Goal: Transaction & Acquisition: Purchase product/service

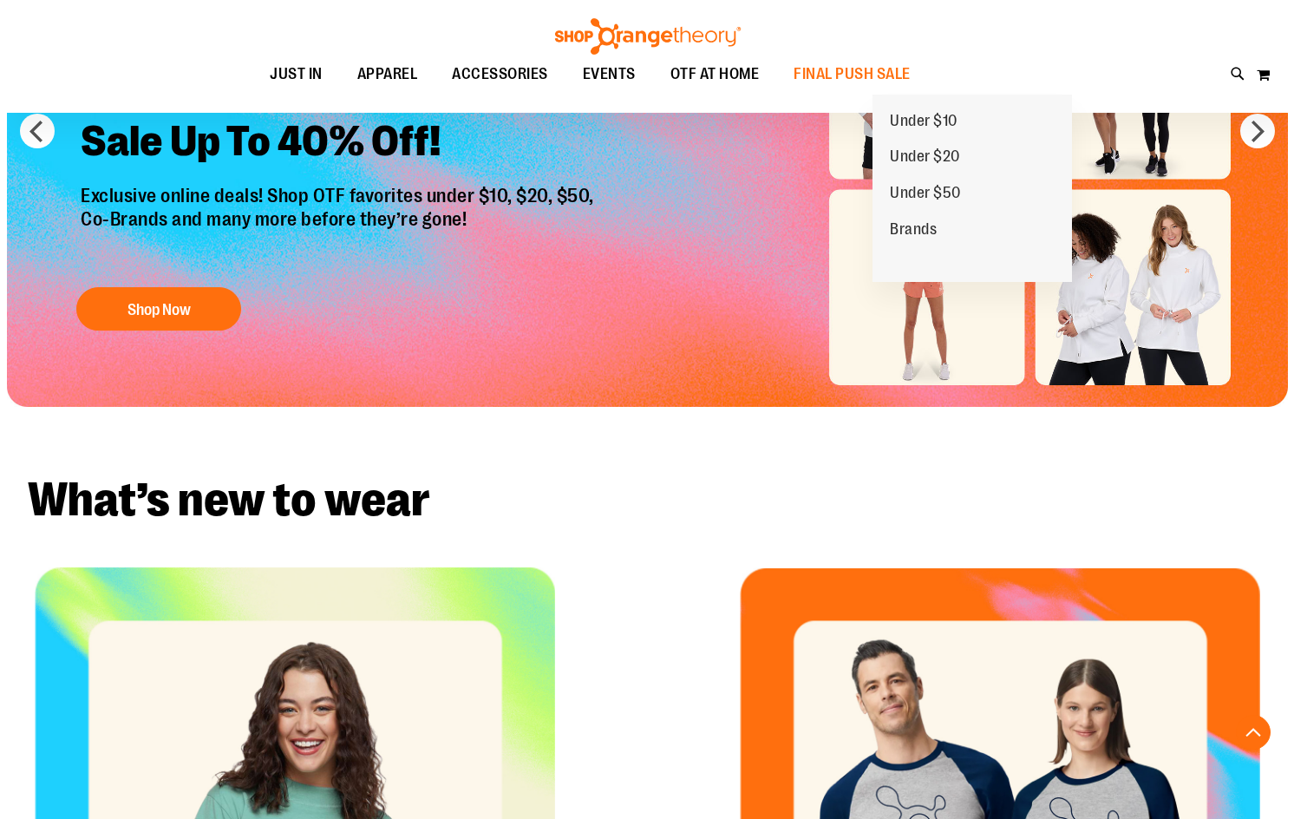
scroll to position [346, 0]
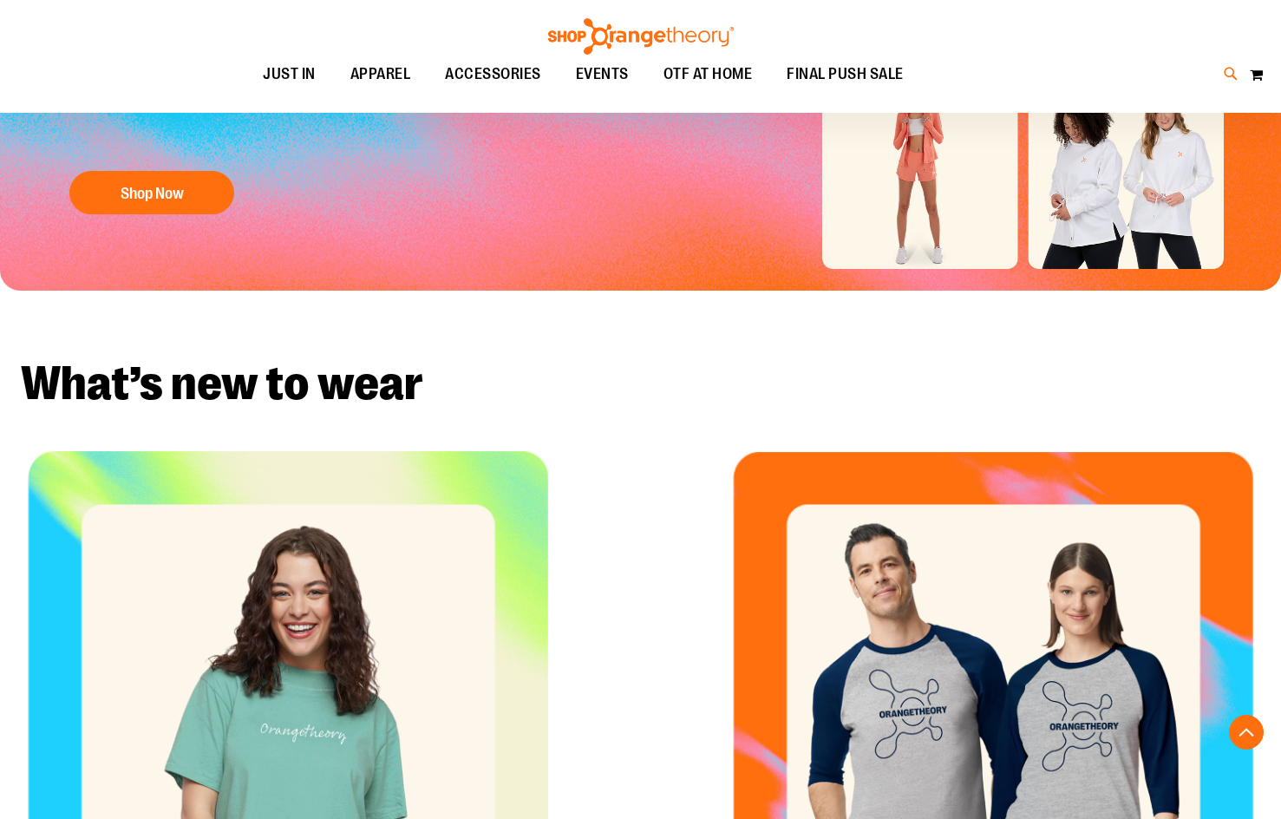
click at [1231, 71] on icon at bounding box center [1231, 74] width 15 height 20
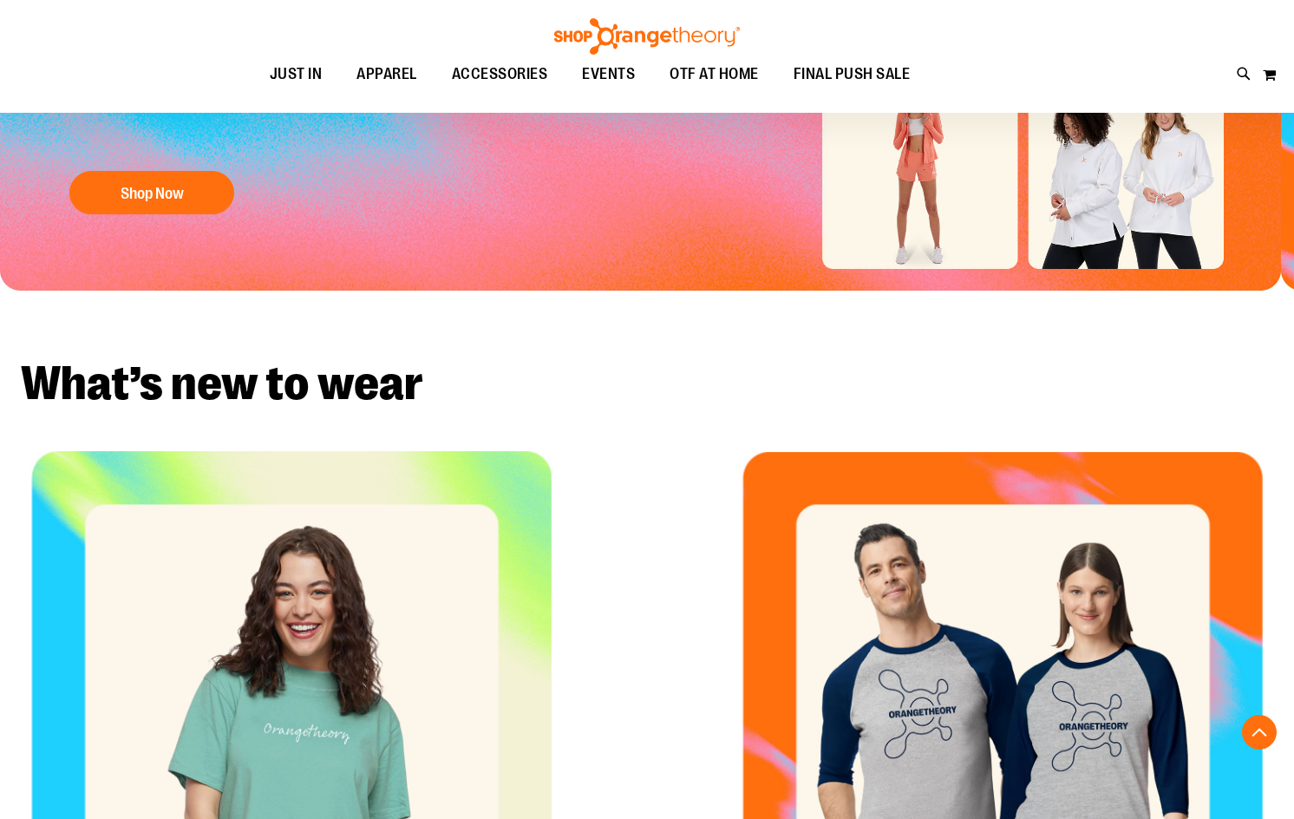
type input "**********"
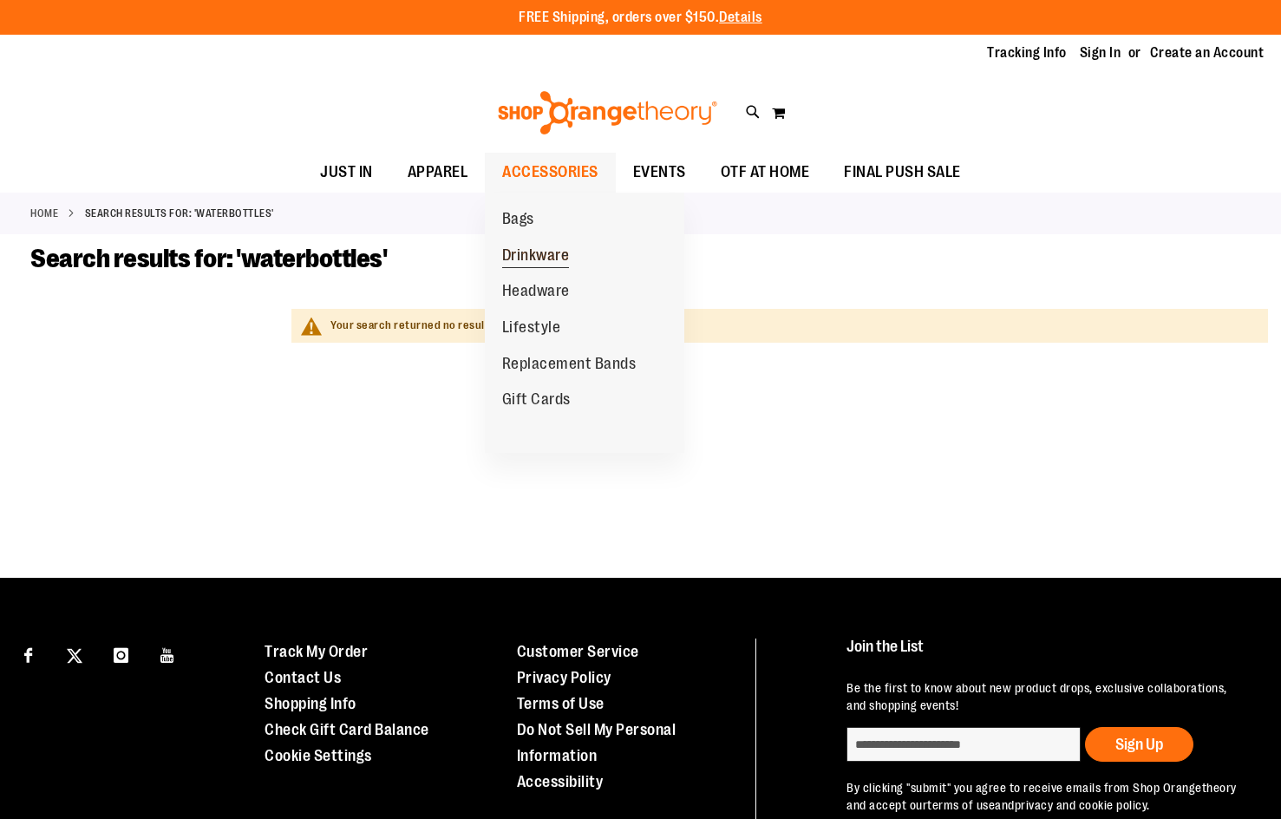
click at [553, 257] on span "Drinkware" at bounding box center [536, 257] width 68 height 22
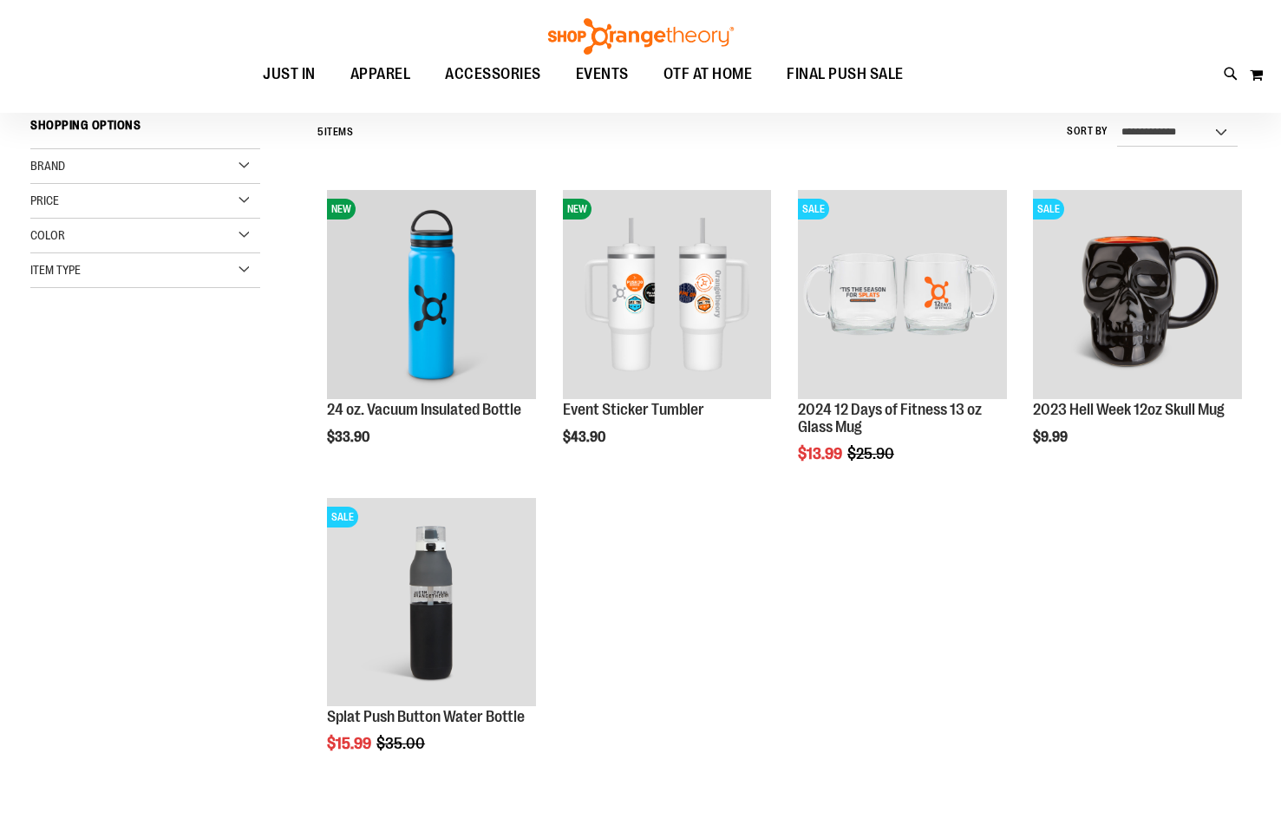
scroll to position [86, 0]
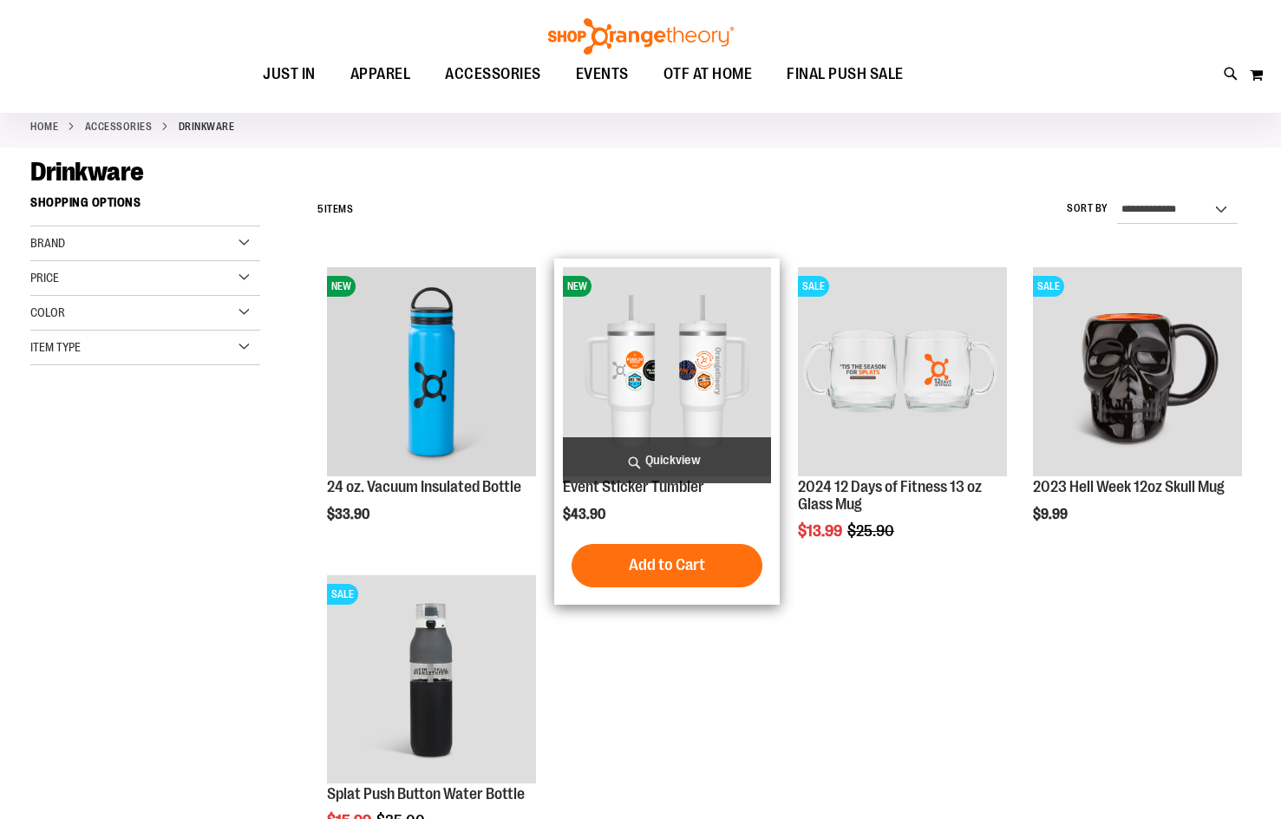
click at [641, 398] on img "product" at bounding box center [667, 371] width 209 height 209
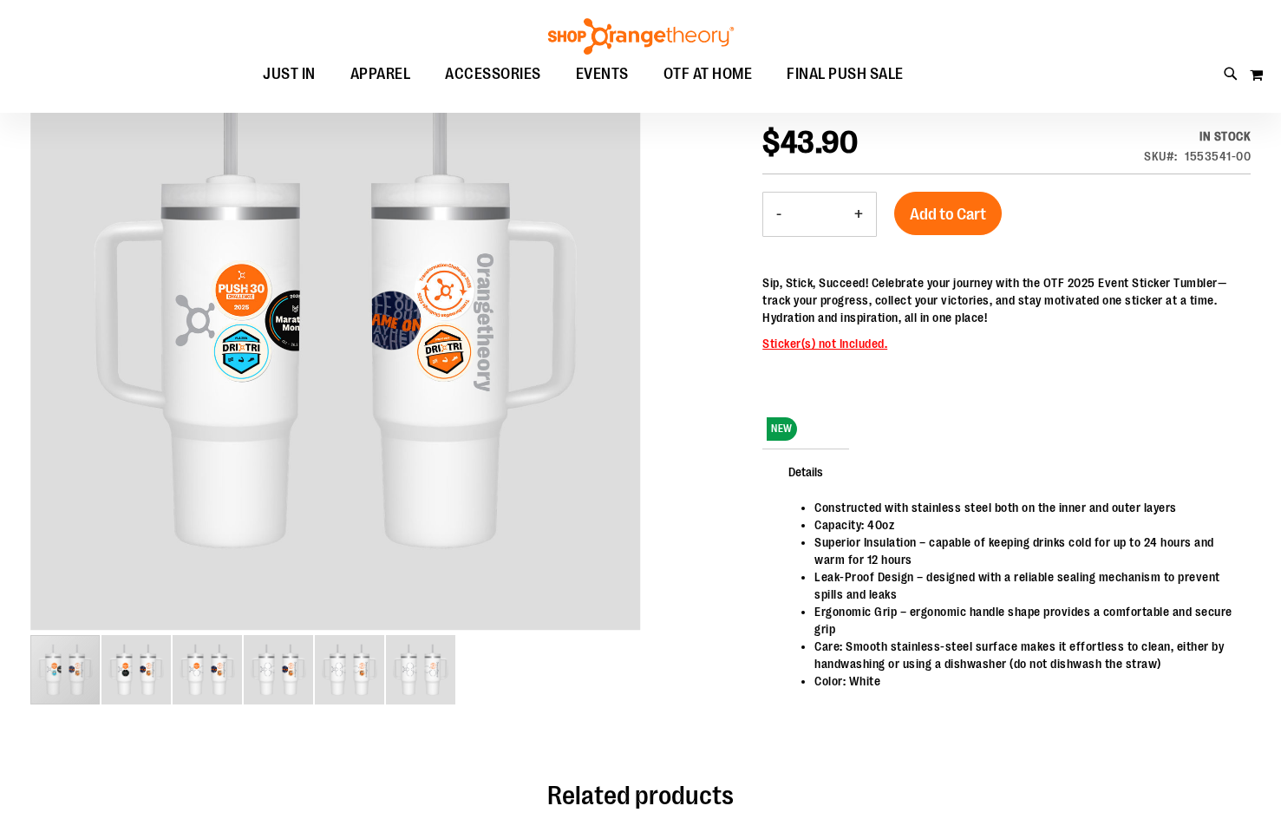
scroll to position [259, 0]
